Goal: Navigation & Orientation: Find specific page/section

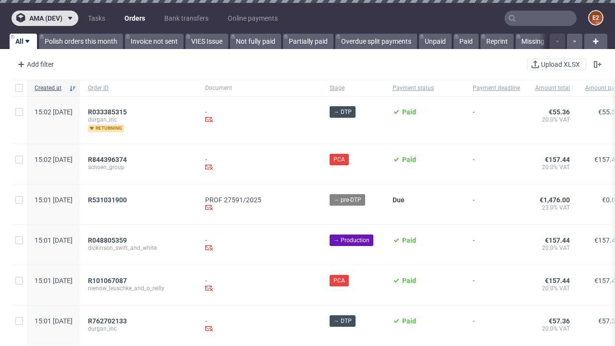
click at [45, 18] on span "ama (dev)" at bounding box center [45, 18] width 33 height 7
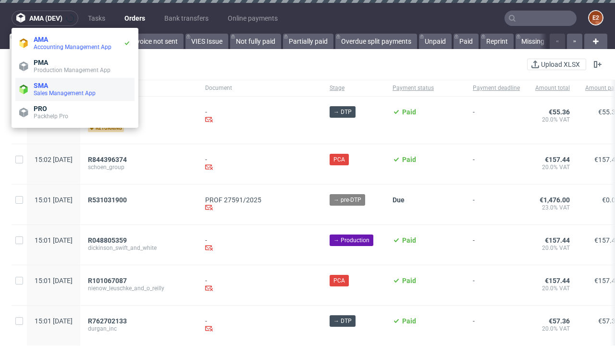
click at [75, 89] on span "Sales Management App" at bounding box center [82, 93] width 97 height 8
